Goal: Task Accomplishment & Management: Manage account settings

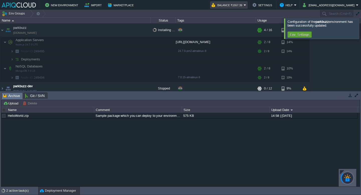
click at [237, 8] on button "Balance ₹1557.39" at bounding box center [227, 5] width 32 height 6
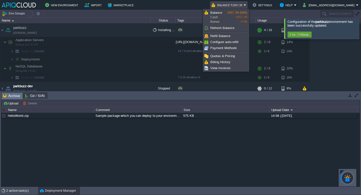
click at [192, 4] on td "New Environment Import Marketplace" at bounding box center [104, 5] width 204 height 8
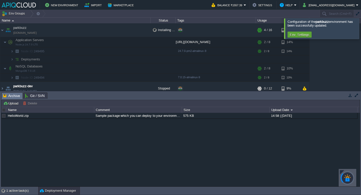
click at [360, 32] on div at bounding box center [367, 28] width 0 height 20
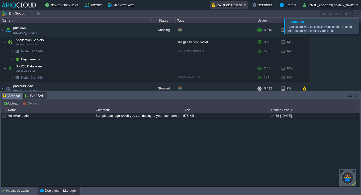
click at [244, 5] on em "Balance ₹1557.39" at bounding box center [228, 5] width 35 height 6
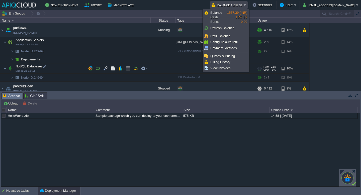
scroll to position [5, 0]
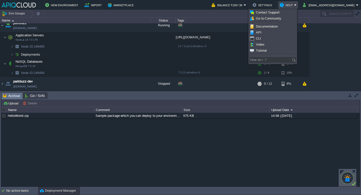
click at [337, 48] on div "parkbuzz parkbuzz.in1.apiqcloud.com Running + Add to Env Group RAM 19% CPU 1% 4…" at bounding box center [180, 56] width 361 height 67
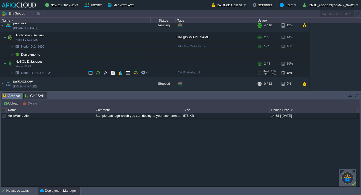
scroll to position [0, 0]
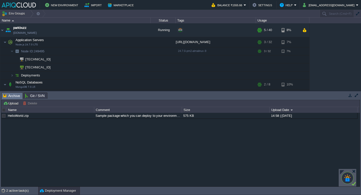
click at [17, 94] on span "Archive" at bounding box center [11, 96] width 17 height 6
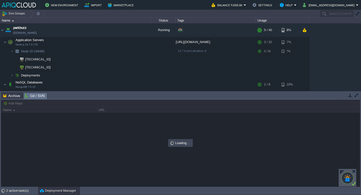
click at [28, 94] on span "Git / SVN" at bounding box center [35, 96] width 20 height 6
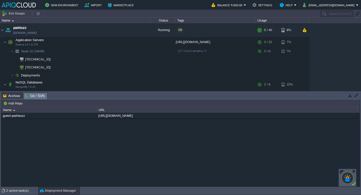
click at [14, 94] on span "Archive" at bounding box center [11, 96] width 17 height 6
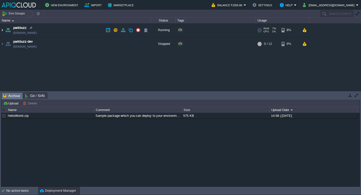
click at [1, 29] on img at bounding box center [2, 30] width 4 height 14
click at [16, 96] on span "Archive" at bounding box center [11, 96] width 17 height 6
click at [266, 6] on button "Settings" at bounding box center [262, 5] width 21 height 6
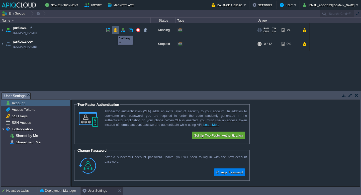
click at [114, 31] on button "button" at bounding box center [115, 30] width 5 height 5
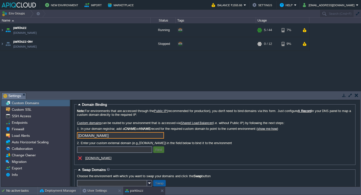
click at [128, 133] on input "[DOMAIN_NAME]" at bounding box center [120, 135] width 87 height 7
click at [160, 136] on input "[DOMAIN_NAME]" at bounding box center [120, 135] width 87 height 7
